Goal: Task Accomplishment & Management: Complete application form

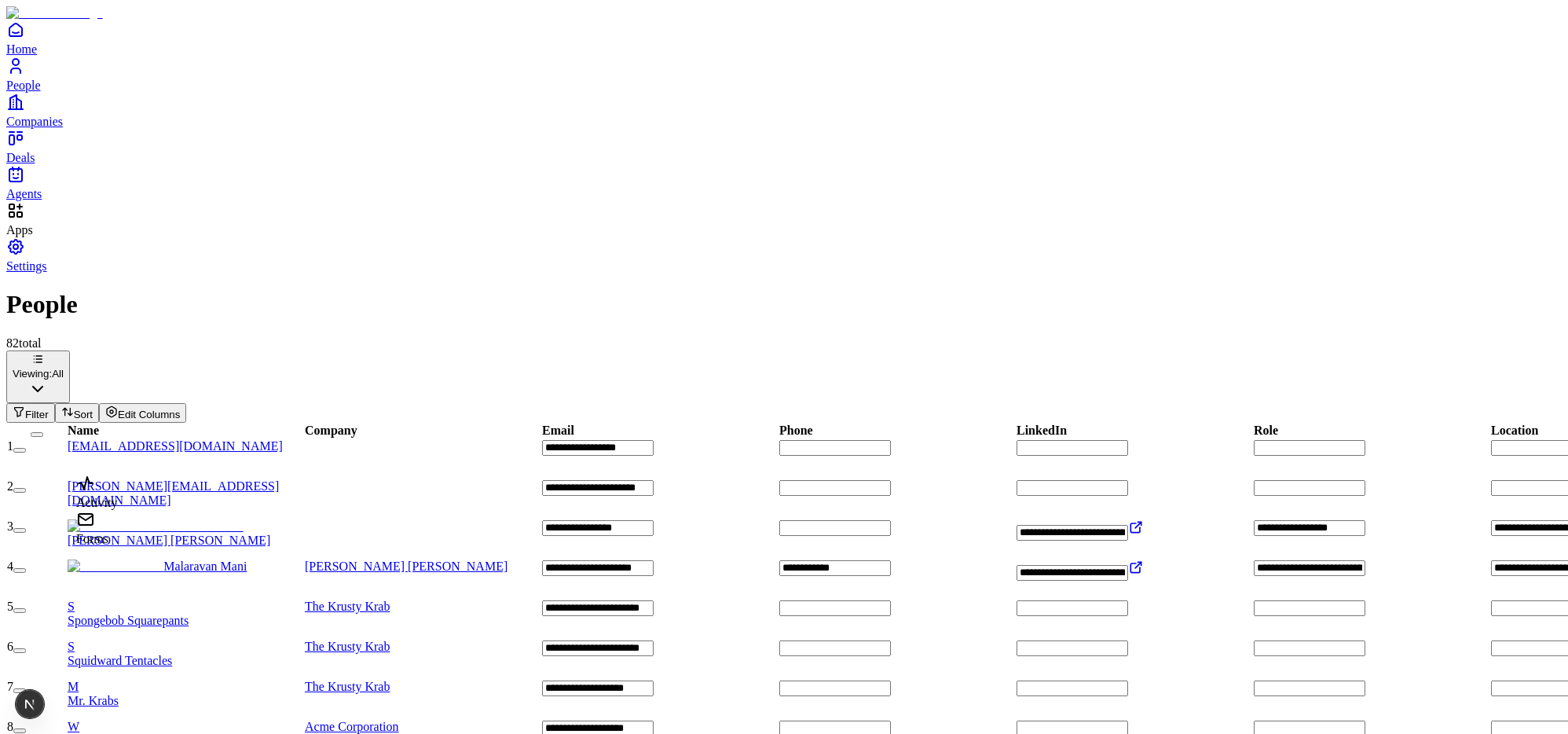
click at [114, 546] on div "Forms" at bounding box center [96, 528] width 41 height 36
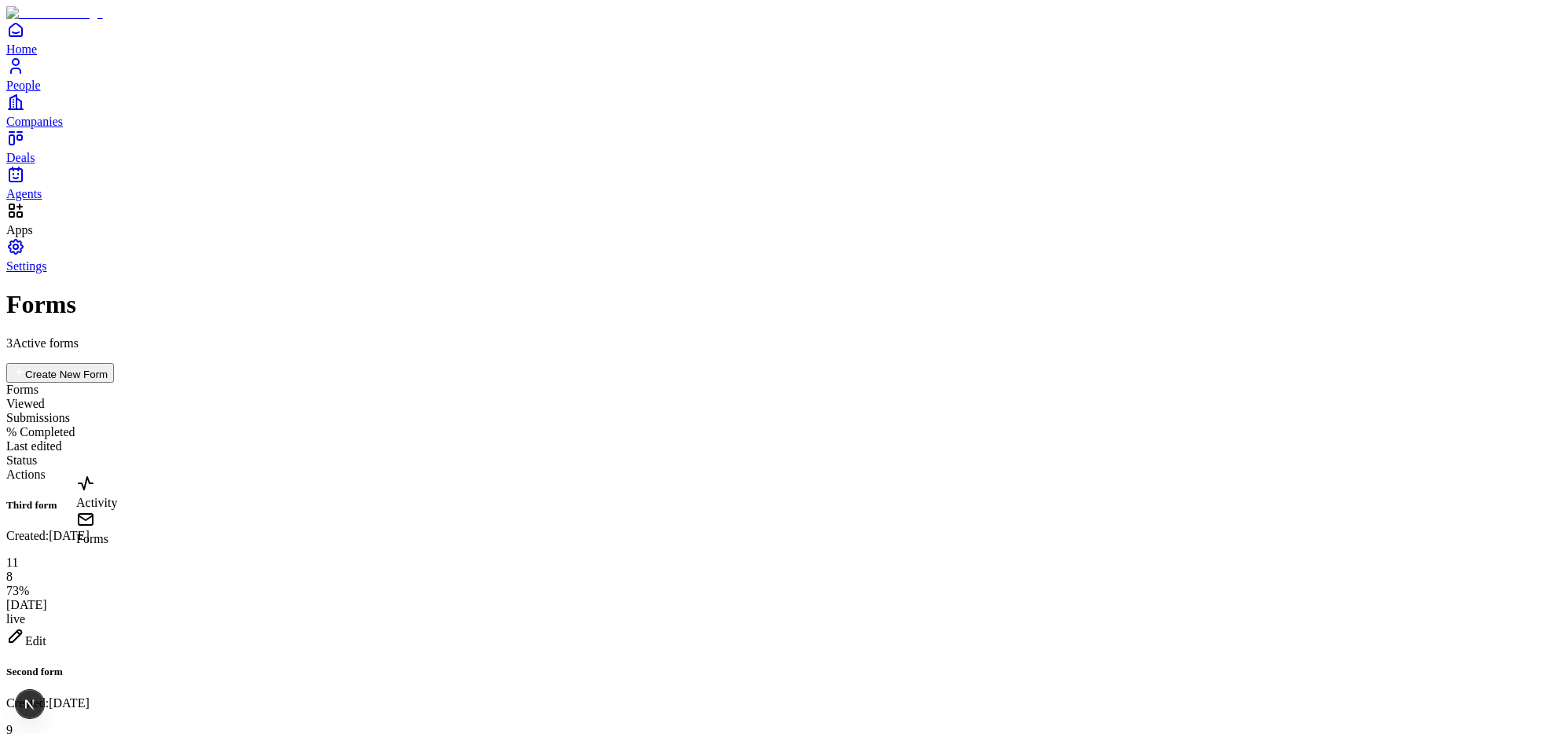
click at [115, 510] on div "Activity" at bounding box center [96, 503] width 41 height 14
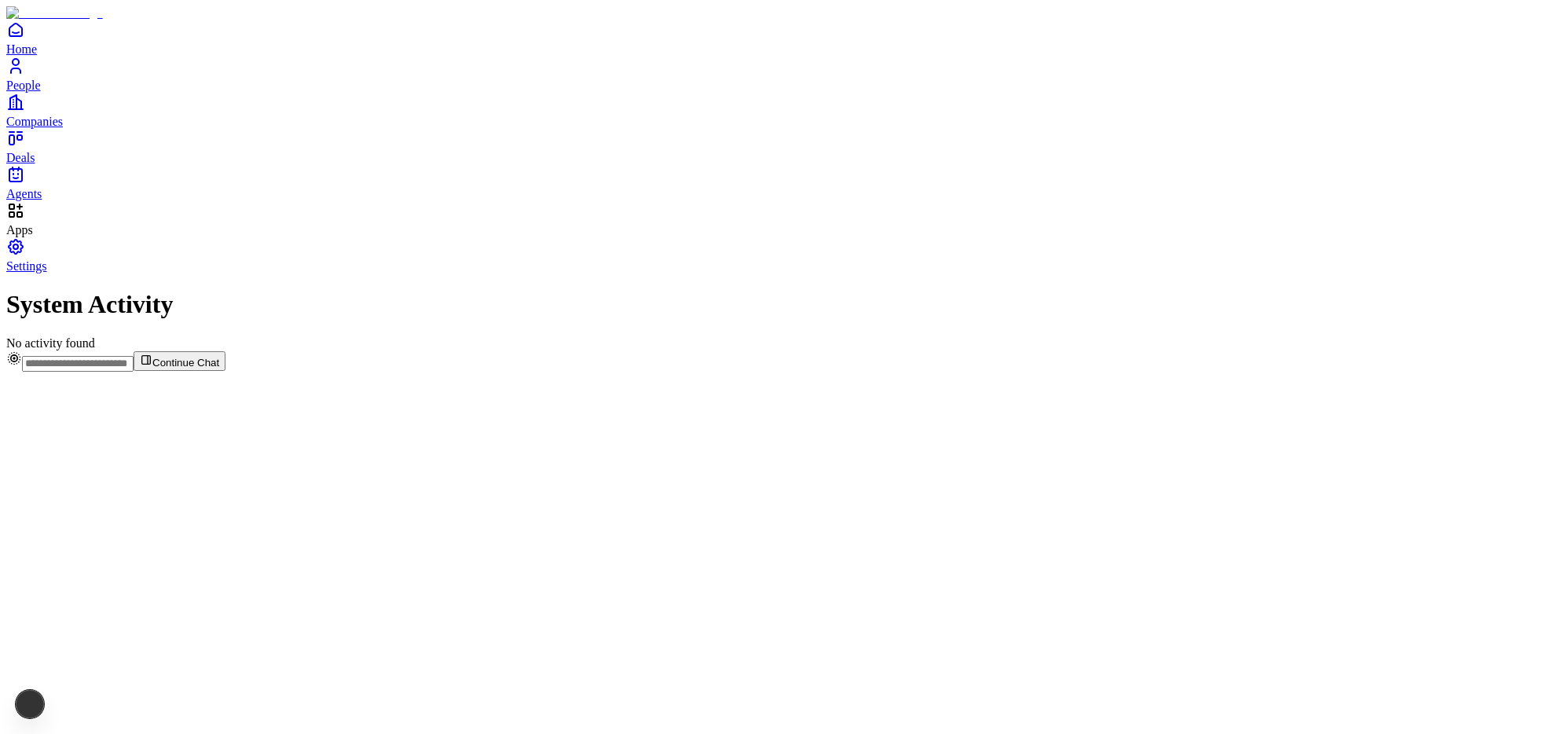
click at [25, 39] on icon "Home" at bounding box center [15, 29] width 19 height 19
click at [117, 546] on div "Forms" at bounding box center [96, 528] width 41 height 36
click at [117, 546] on div "Forms" at bounding box center [96, 539] width 41 height 14
click at [37, 56] on span "Home" at bounding box center [21, 49] width 31 height 13
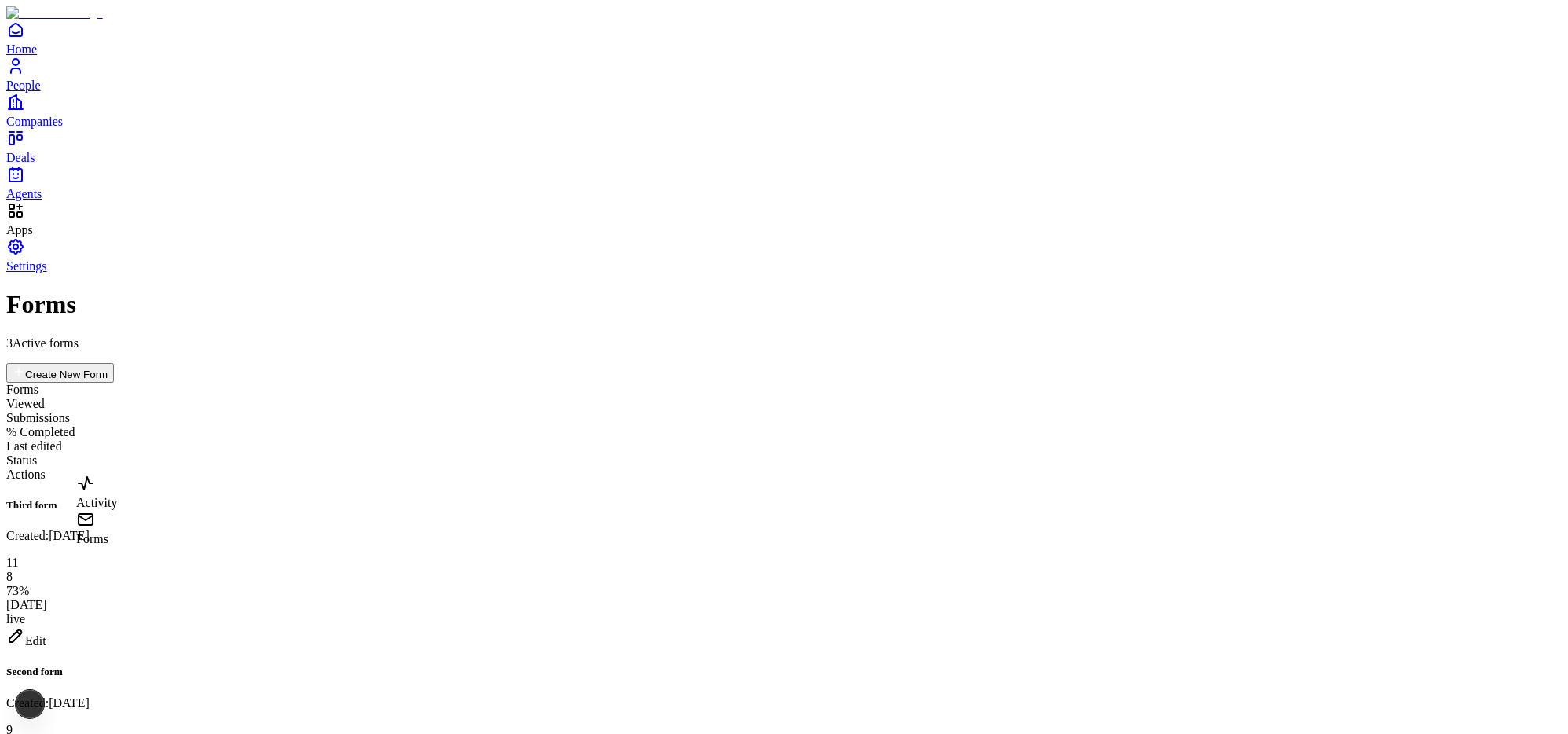
click at [117, 510] on div "Activity" at bounding box center [96, 503] width 41 height 14
click at [25, 39] on icon "Home" at bounding box center [15, 29] width 19 height 19
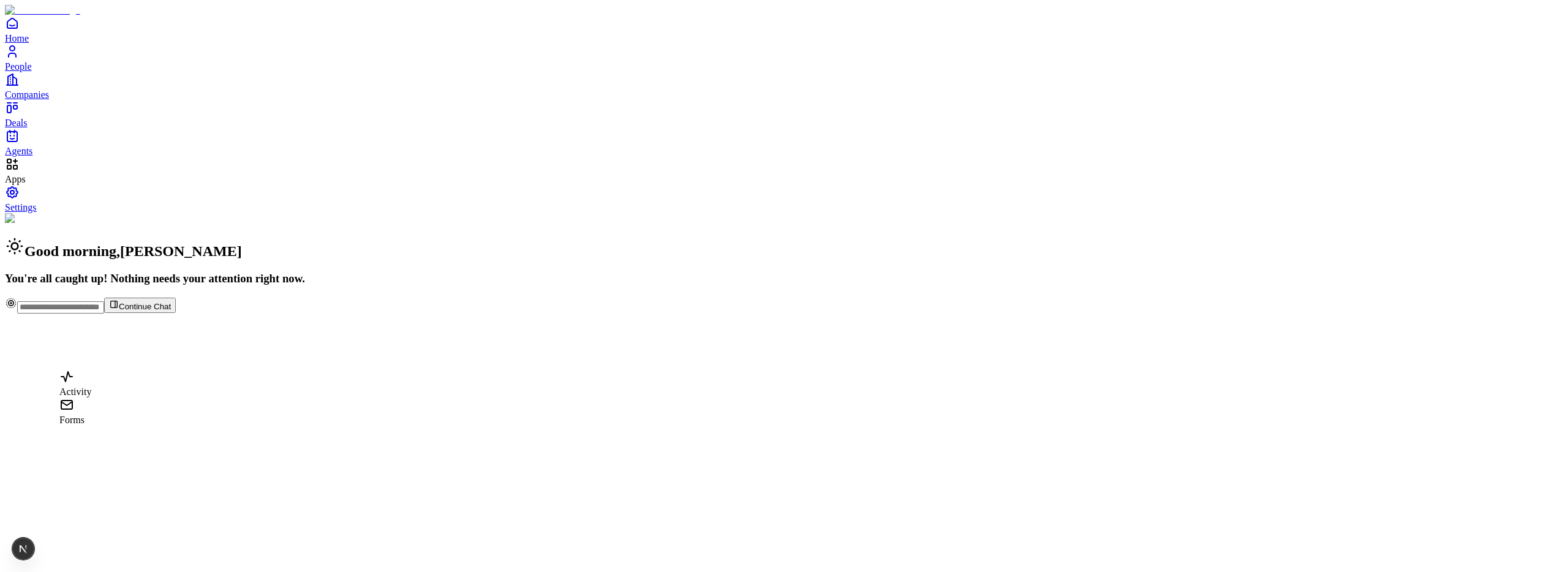
click at [91, 426] on div "Forms" at bounding box center [75, 420] width 32 height 11
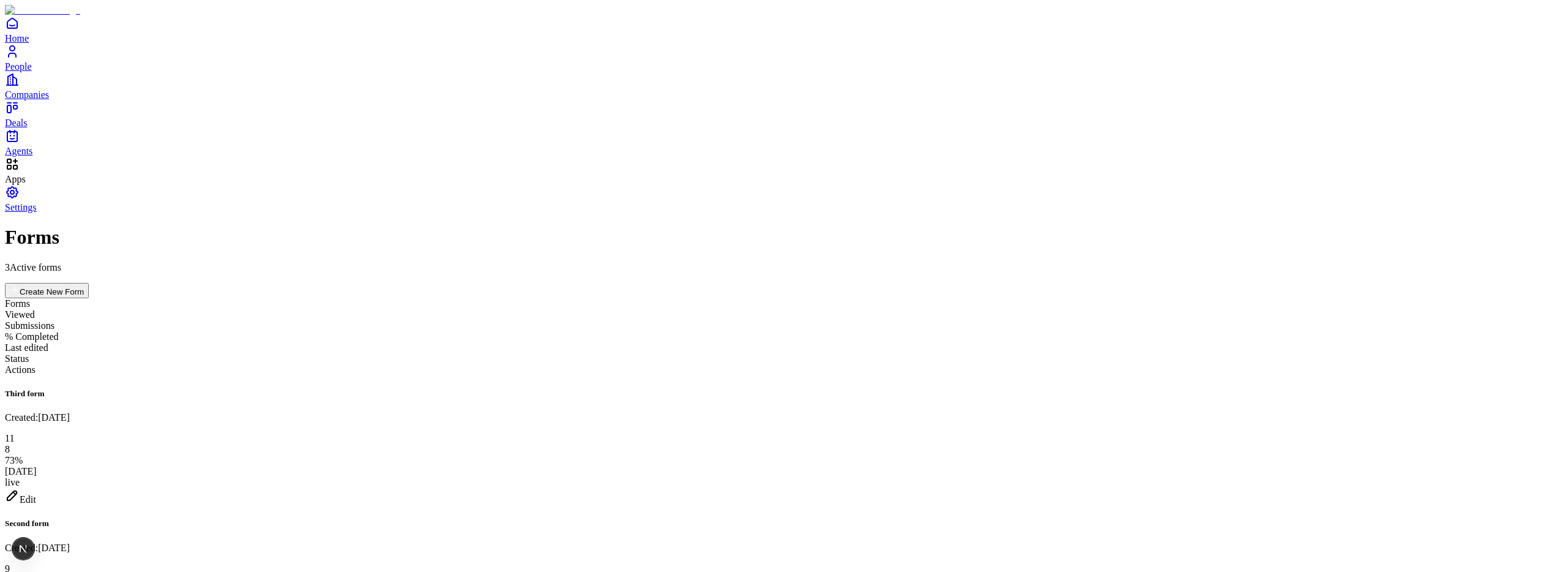
click at [27, 128] on span "Deals" at bounding box center [16, 122] width 22 height 10
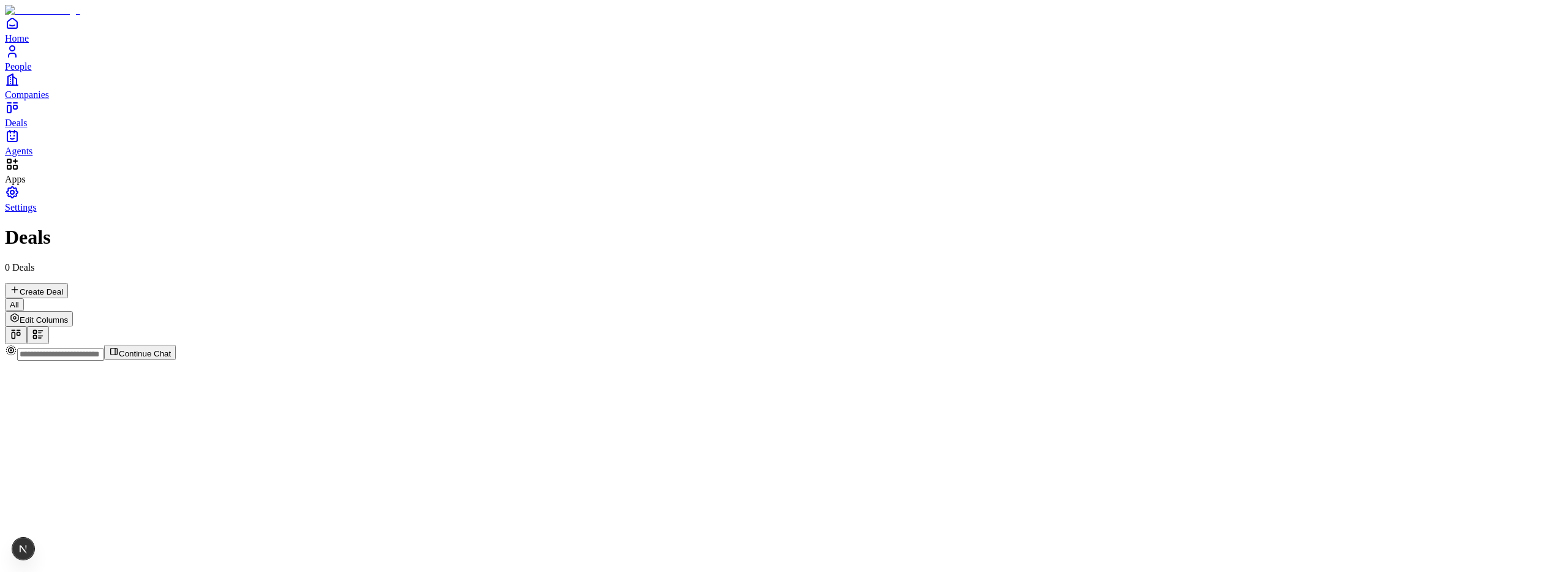
click at [29, 43] on span "Home" at bounding box center [17, 38] width 24 height 10
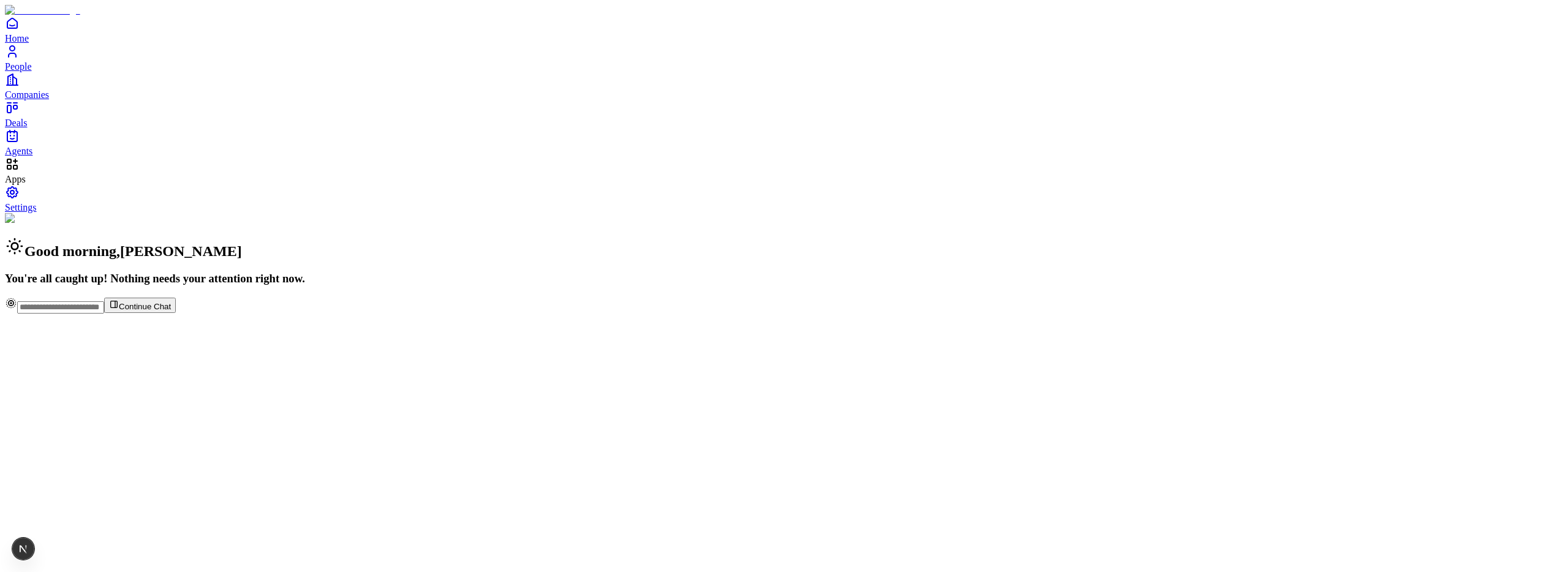
click at [32, 72] on span "People" at bounding box center [18, 66] width 27 height 10
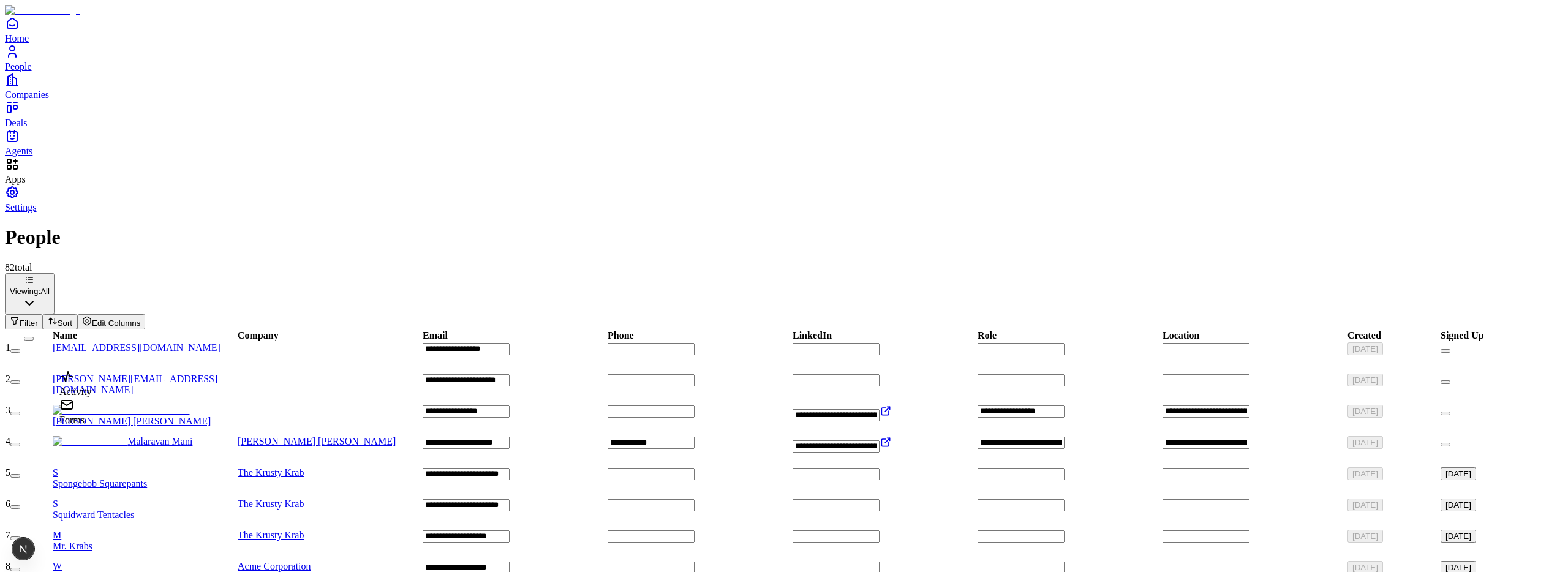
click at [90, 426] on div "Forms" at bounding box center [75, 420] width 32 height 11
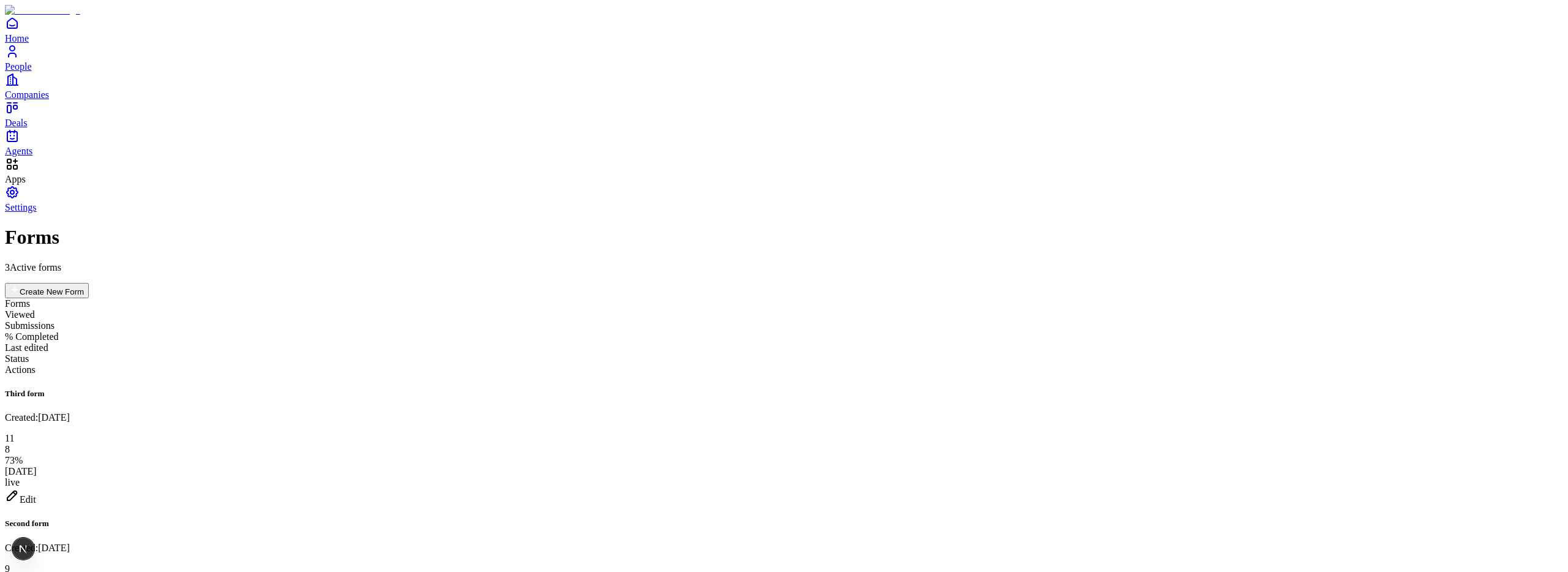
click at [1497, 488] on div "Edit" at bounding box center [784, 496] width 1558 height 17
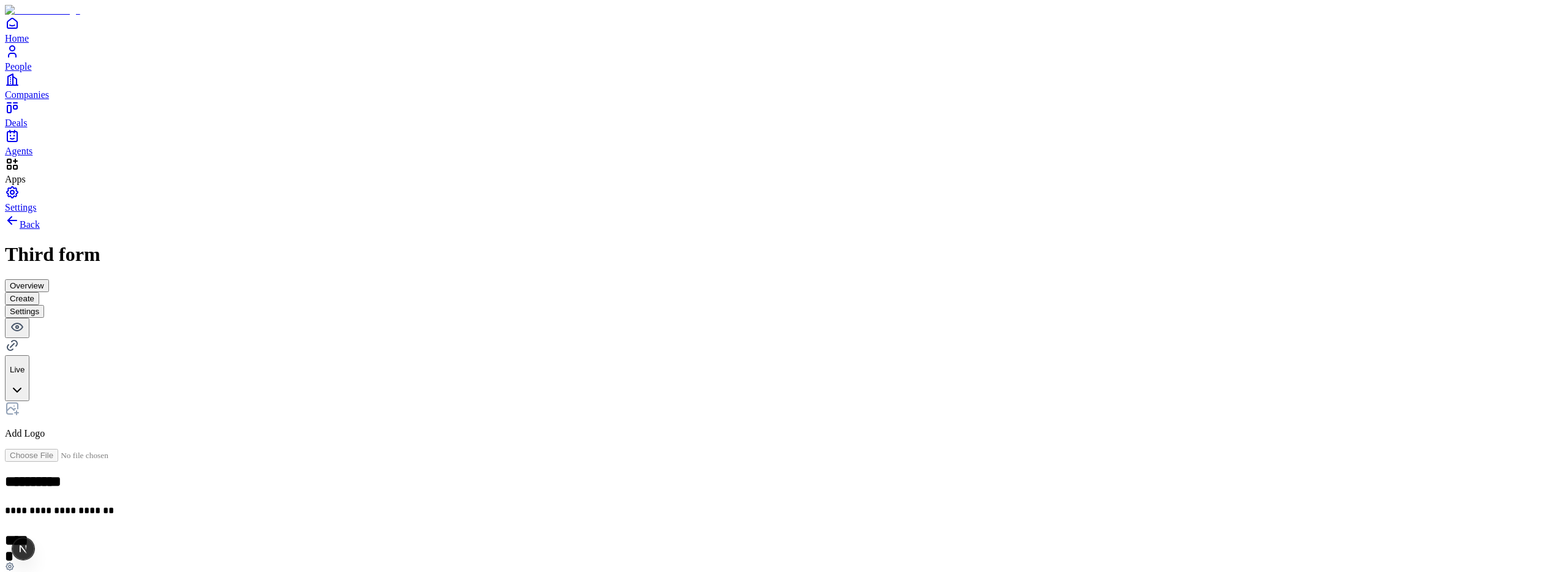
click at [545, 319] on div "**********" at bounding box center [784, 462] width 1558 height 499
click at [19, 338] on icon at bounding box center [12, 345] width 14 height 14
click at [1306, 75] on button "Download QR" at bounding box center [1275, 81] width 61 height 13
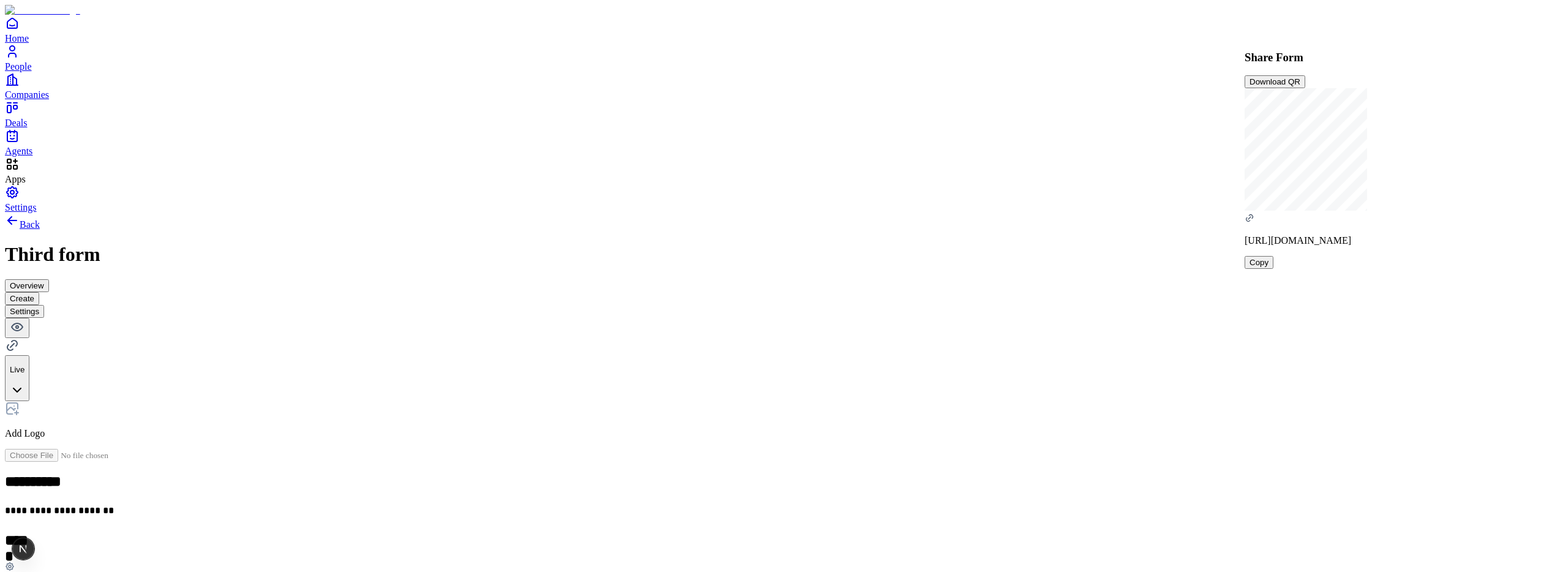
click at [1114, 213] on div "**********" at bounding box center [784, 462] width 1558 height 499
click at [19, 338] on icon at bounding box center [12, 345] width 14 height 14
click at [1273, 269] on button "Copy" at bounding box center [1260, 262] width 29 height 13
click at [306, 293] on div "**********" at bounding box center [784, 462] width 1558 height 499
click at [91, 426] on div "Forms" at bounding box center [75, 411] width 32 height 28
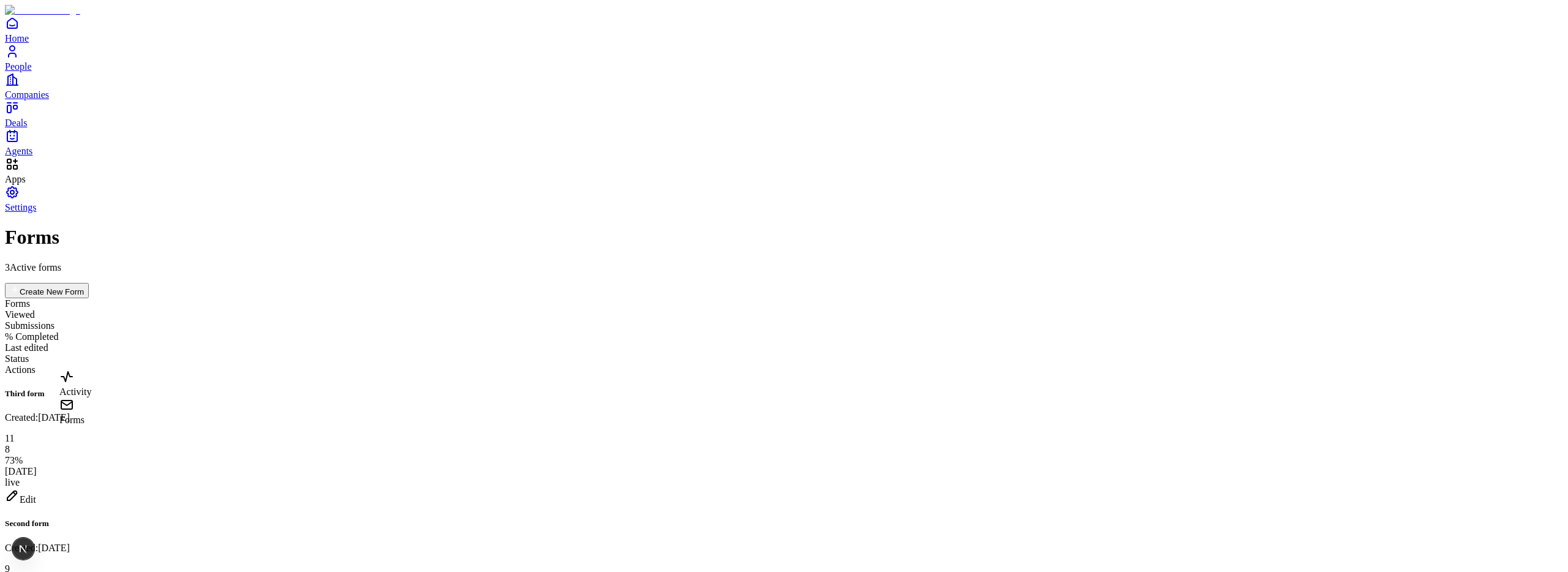
click at [91, 397] on div "Activity" at bounding box center [75, 383] width 32 height 28
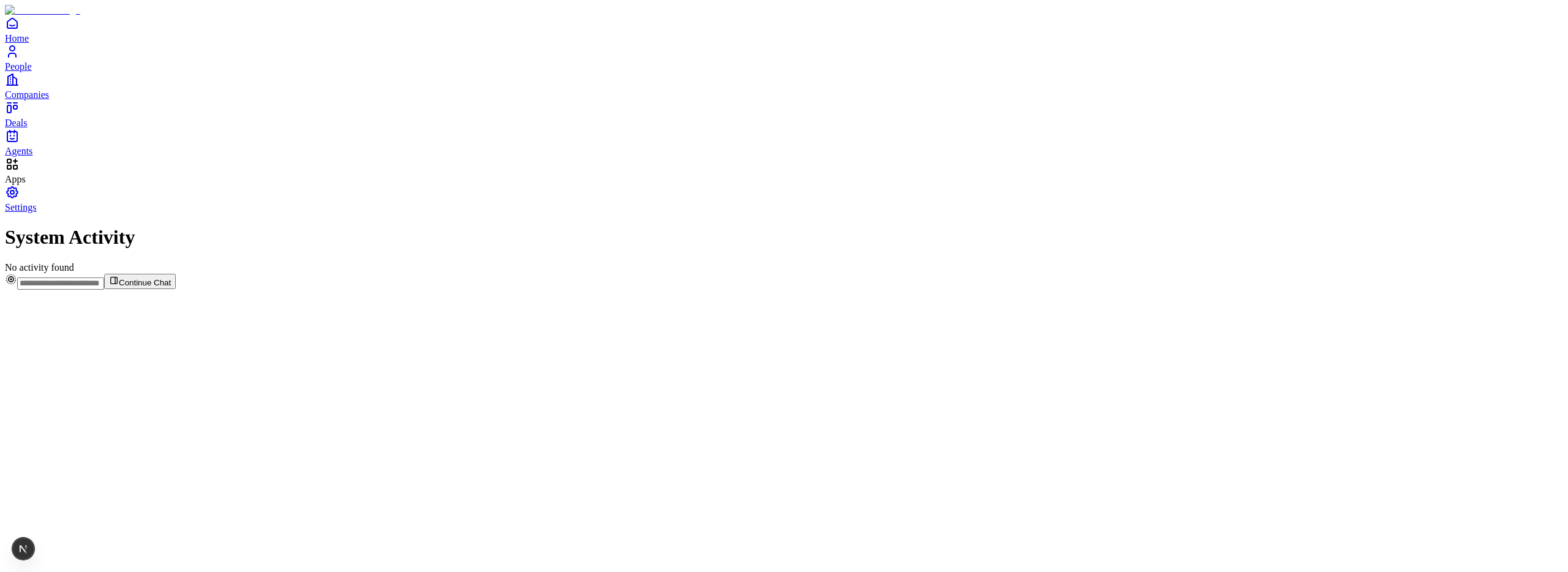
click at [19, 30] on icon "Home" at bounding box center [12, 23] width 14 height 14
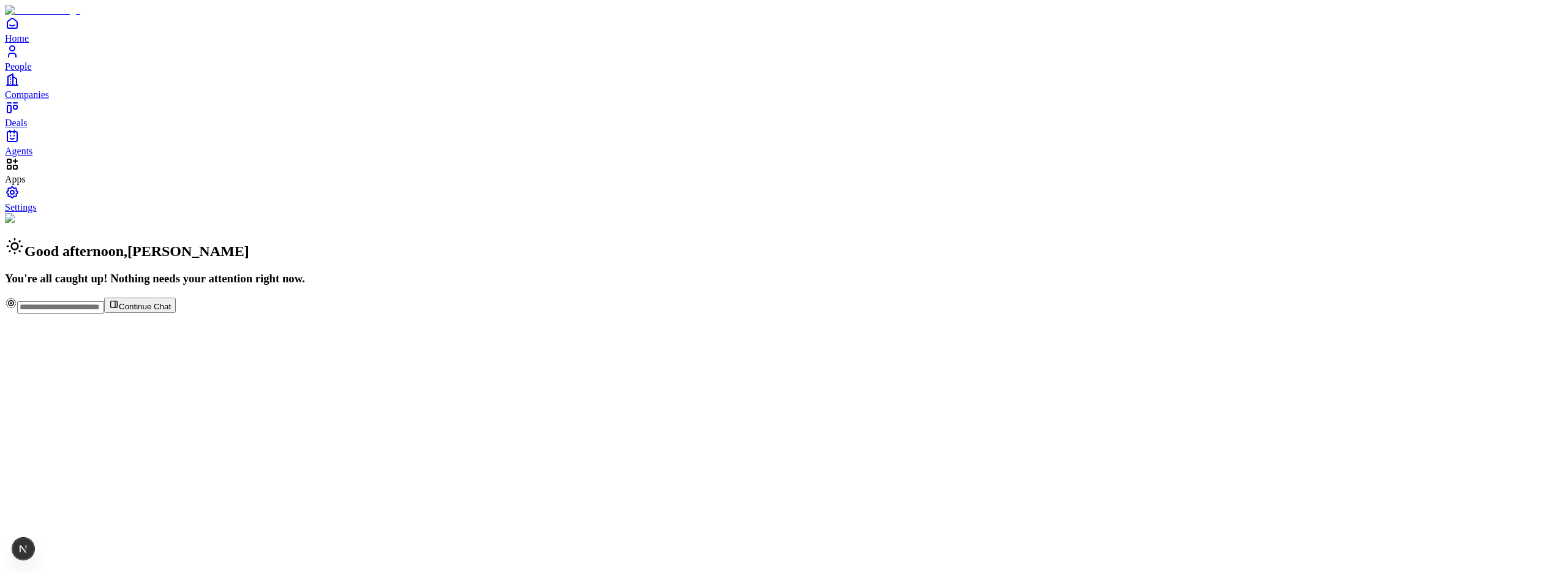
click at [32, 72] on span "People" at bounding box center [18, 66] width 27 height 10
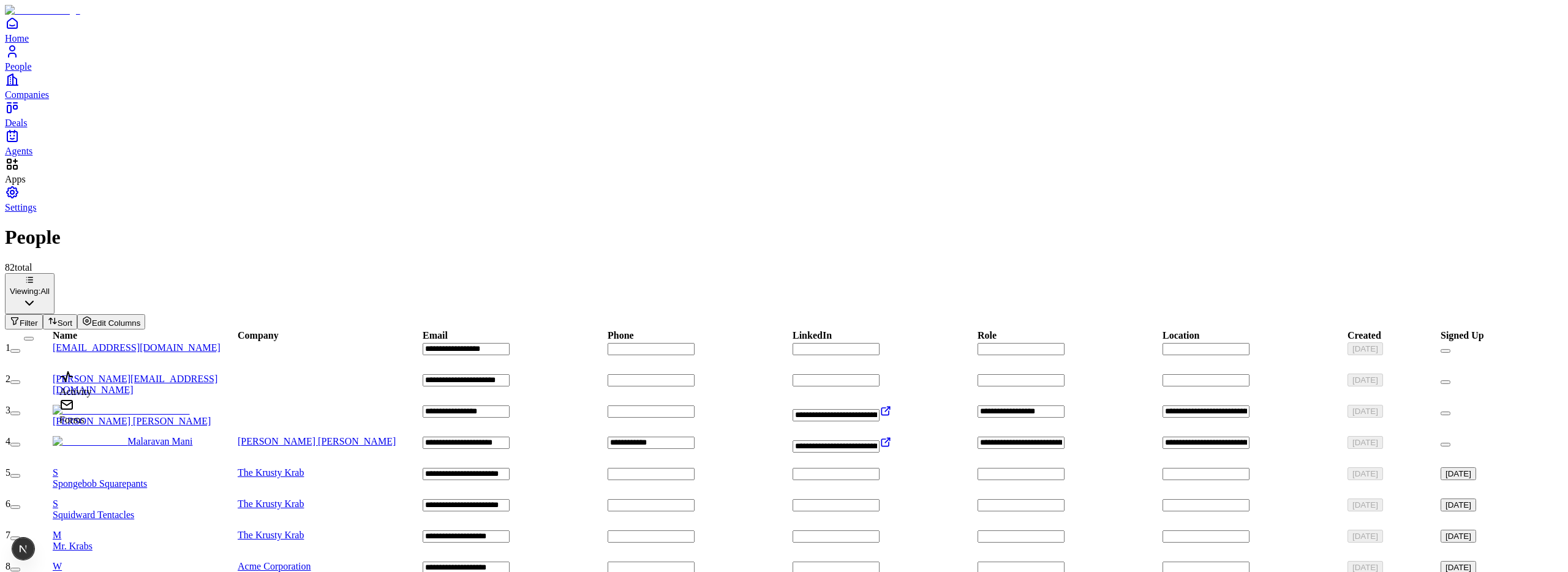
click at [91, 426] on div "Forms" at bounding box center [75, 411] width 32 height 28
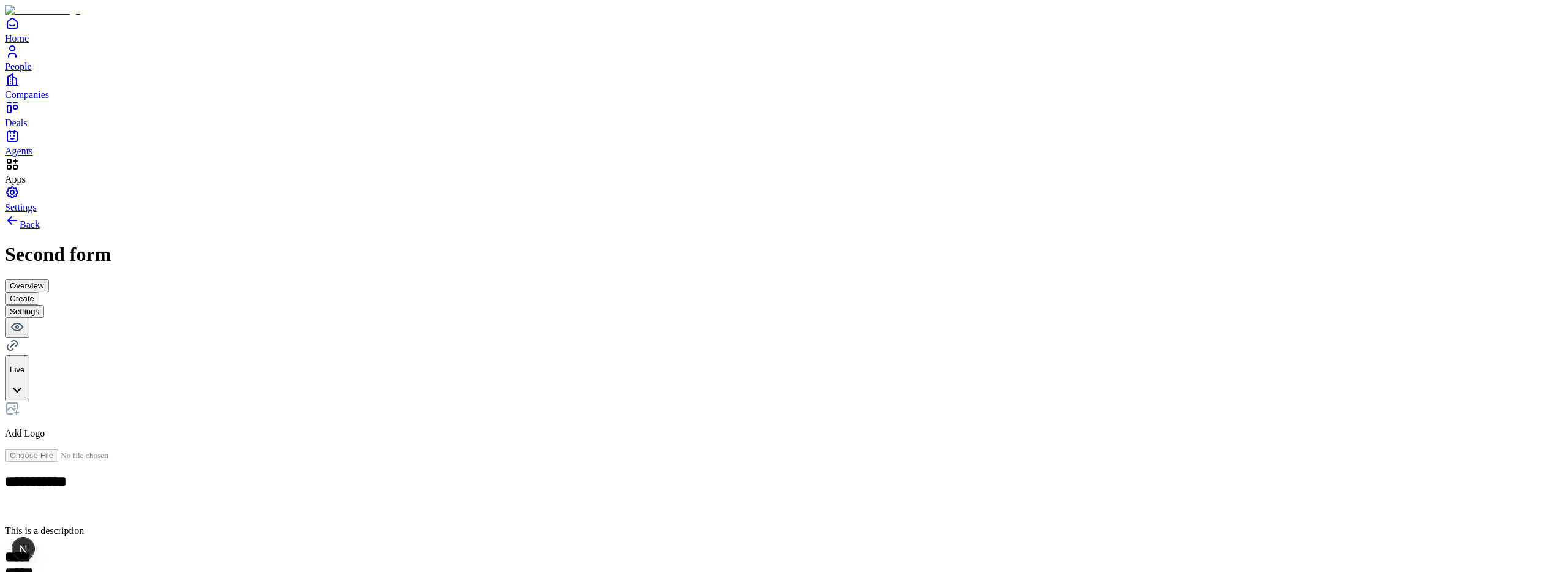
click at [716, 375] on div "Number" at bounding box center [678, 367] width 75 height 23
